Goal: Find specific page/section: Find specific page/section

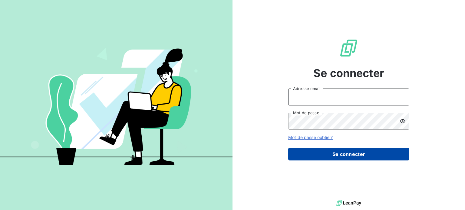
type input "caroline@atypique.eco"
click at [321, 148] on button "Se connecter" at bounding box center [348, 154] width 121 height 13
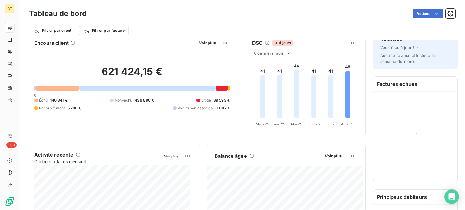
scroll to position [13, 0]
click at [61, 88] on div at bounding box center [57, 88] width 44 height 5
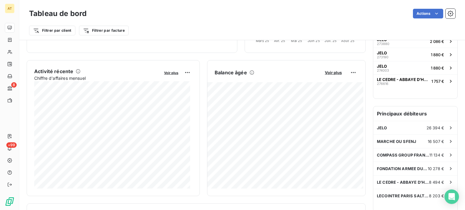
scroll to position [98, 0]
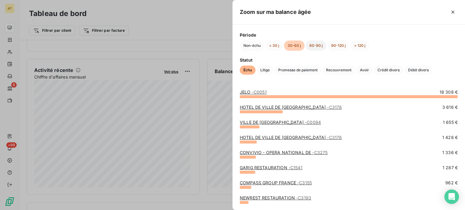
click at [314, 46] on button "60-90 j" at bounding box center [316, 46] width 21 height 10
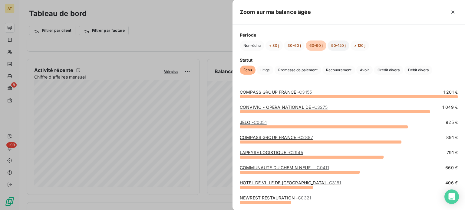
click at [336, 48] on button "90-120 j" at bounding box center [339, 46] width 22 height 10
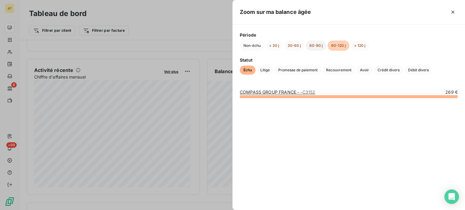
click at [317, 46] on button "60-90 j" at bounding box center [316, 46] width 21 height 10
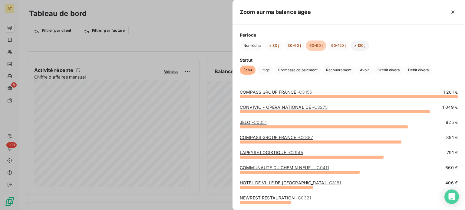
click at [362, 45] on button "> 120 j" at bounding box center [360, 46] width 18 height 10
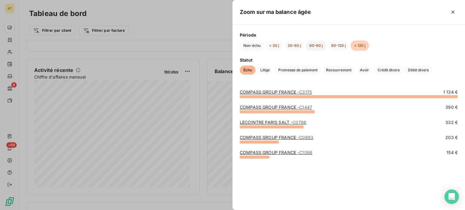
click at [316, 45] on button "60-90 j" at bounding box center [316, 46] width 21 height 10
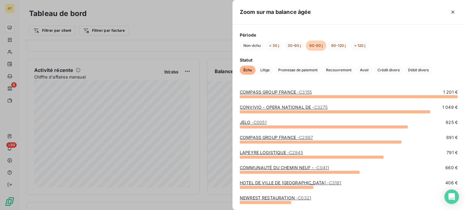
drag, startPoint x: 281, startPoint y: 156, endPoint x: 281, endPoint y: 152, distance: 3.9
click at [281, 152] on div "LAPEYRE LOGISTIQUE - C2945 791 €" at bounding box center [349, 154] width 218 height 9
click at [281, 152] on link "LAPEYRE LOGISTIQUE - C2945" at bounding box center [271, 152] width 63 height 5
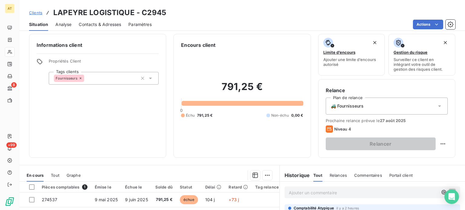
scroll to position [2, 0]
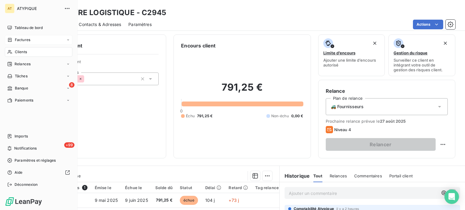
click at [12, 39] on div "Factures" at bounding box center [18, 39] width 23 height 5
